Goal: Task Accomplishment & Management: Manage account settings

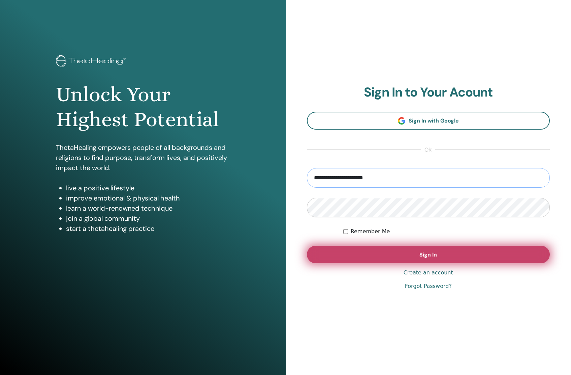
type input "**********"
click at [415, 259] on button "Sign In" at bounding box center [428, 254] width 243 height 18
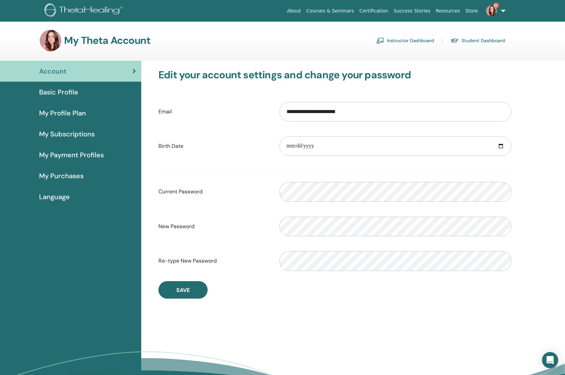
click at [415, 40] on link "Instructor Dashboard" at bounding box center [405, 40] width 58 height 11
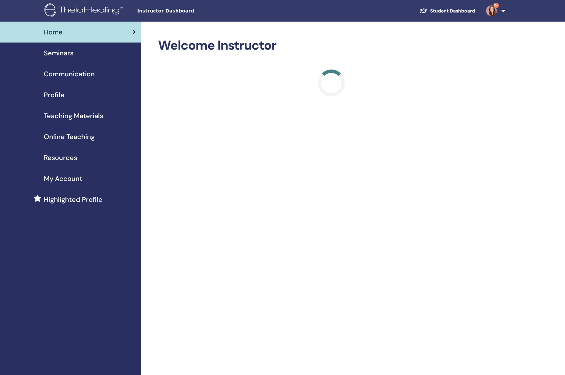
click at [56, 54] on span "Seminars" at bounding box center [59, 53] width 30 height 10
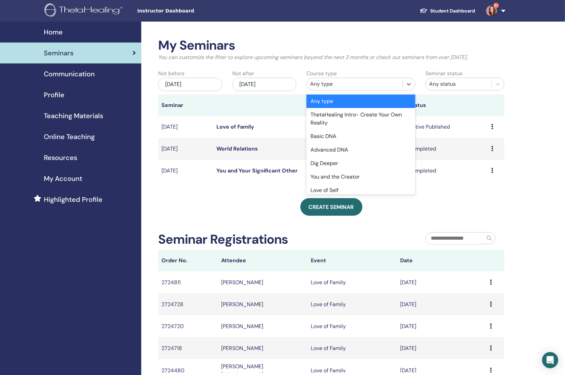
click at [370, 87] on div "Any type" at bounding box center [354, 84] width 89 height 8
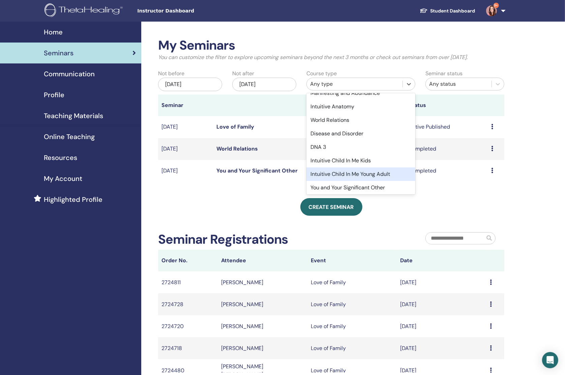
scroll to position [96, 0]
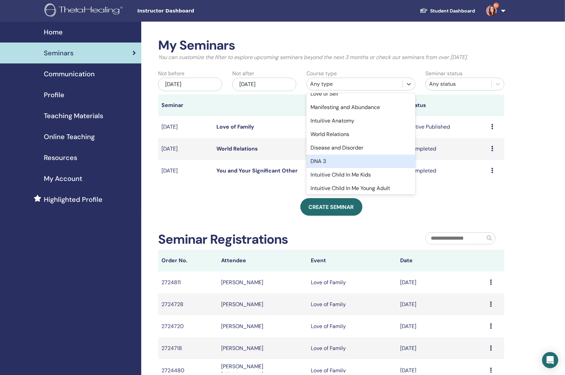
click at [345, 165] on div "DNA 3" at bounding box center [360, 160] width 109 height 13
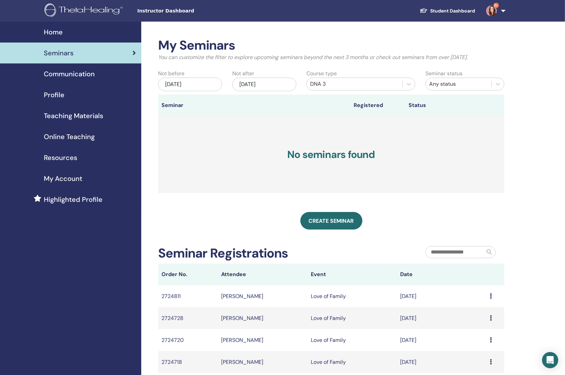
click at [197, 87] on div "[DATE]" at bounding box center [190, 84] width 64 height 13
click at [188, 111] on span "2025" at bounding box center [189, 108] width 9 height 5
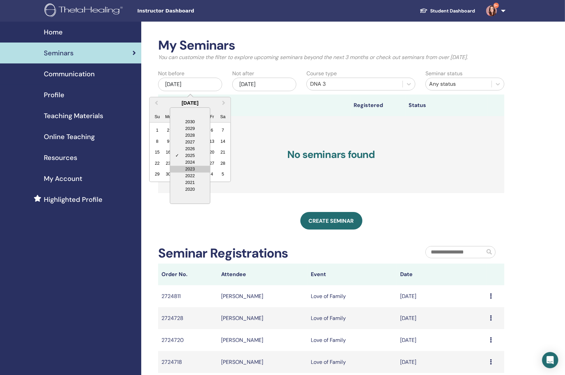
click at [192, 169] on div "2023" at bounding box center [190, 169] width 40 height 7
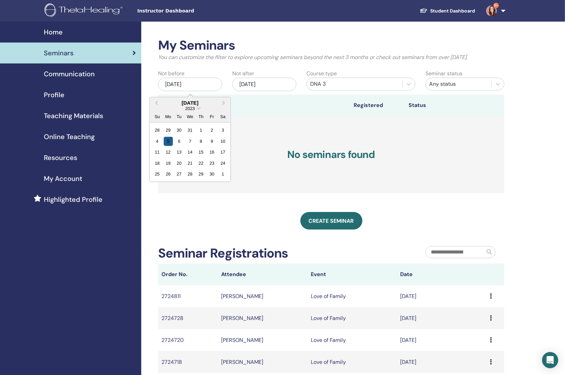
click at [168, 143] on div "5" at bounding box center [168, 141] width 9 height 9
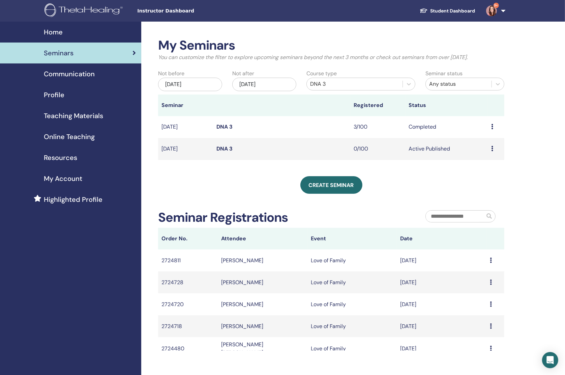
click at [228, 130] on link "DNA 3" at bounding box center [224, 126] width 16 height 7
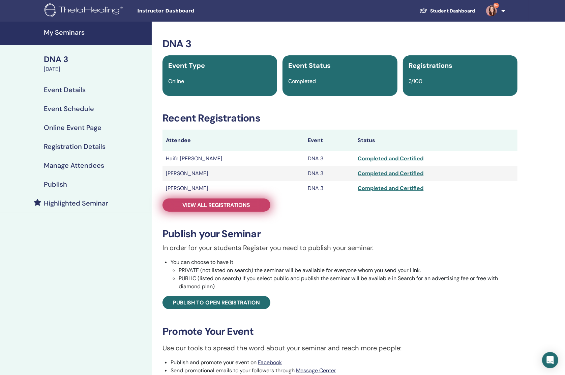
click at [220, 200] on link "View all registrations" at bounding box center [217, 204] width 108 height 13
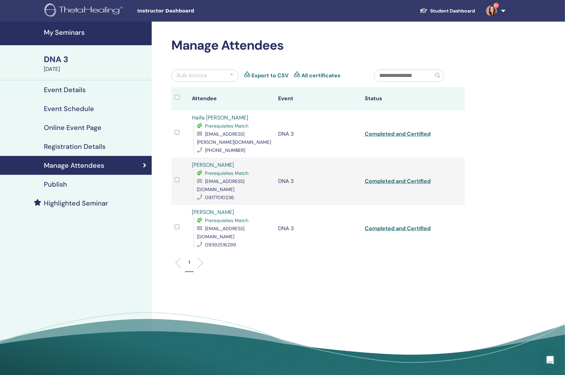
click at [72, 30] on h4 "My Seminars" at bounding box center [96, 32] width 104 height 8
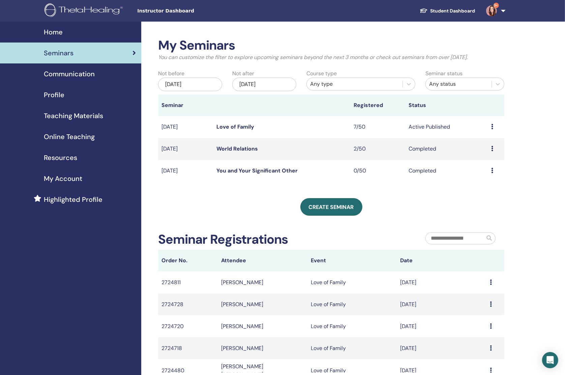
click at [224, 126] on link "Love of Family" at bounding box center [235, 126] width 38 height 7
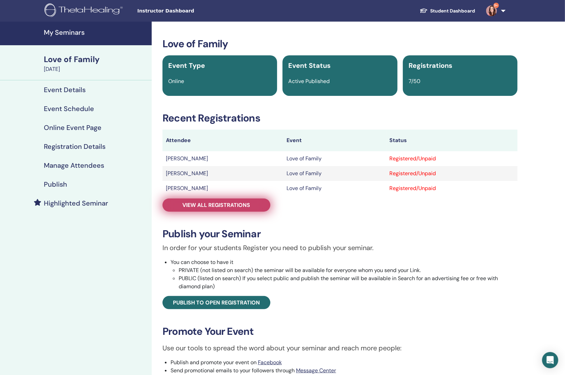
click at [220, 207] on span "View all registrations" at bounding box center [217, 204] width 68 height 7
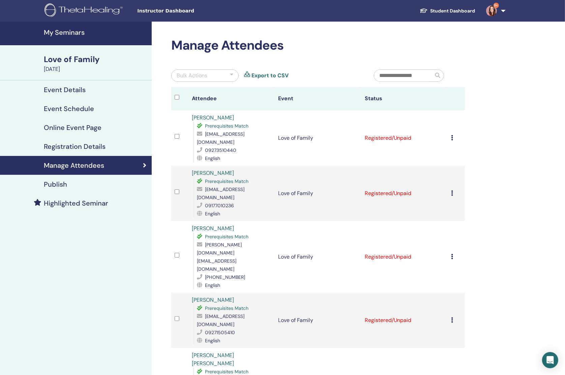
click at [487, 16] on link "9+" at bounding box center [495, 11] width 28 height 22
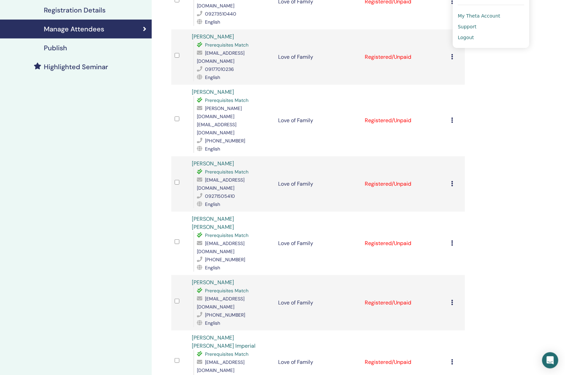
scroll to position [142, 0]
